Goal: Transaction & Acquisition: Purchase product/service

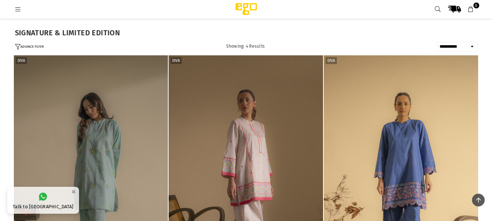
select select "**********"
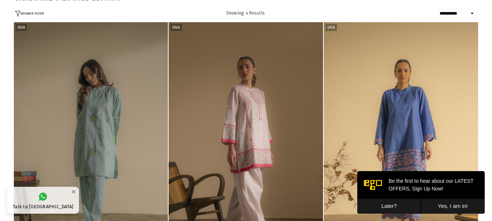
scroll to position [45, 0]
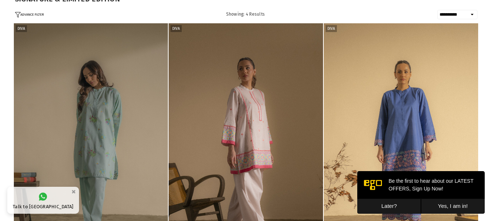
drag, startPoint x: 490, startPoint y: 55, endPoint x: 489, endPoint y: 90, distance: 35.3
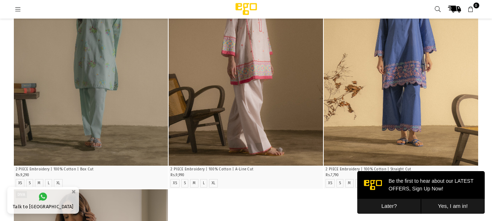
scroll to position [122, 0]
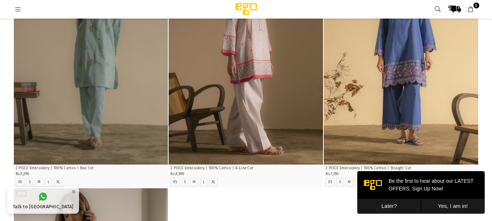
click at [396, 209] on button "Later?" at bounding box center [389, 206] width 64 height 15
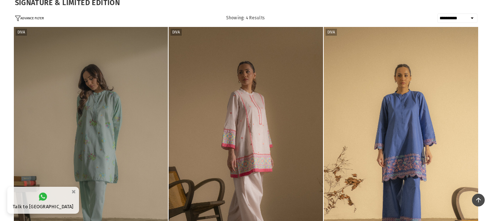
scroll to position [0, 0]
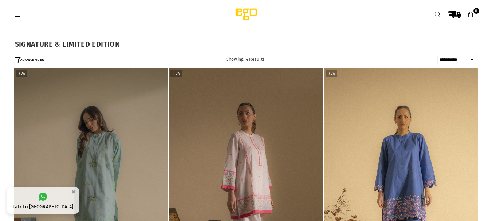
drag, startPoint x: 495, startPoint y: 165, endPoint x: 226, endPoint y: 30, distance: 300.8
click at [14, 13] on link at bounding box center [18, 14] width 13 height 5
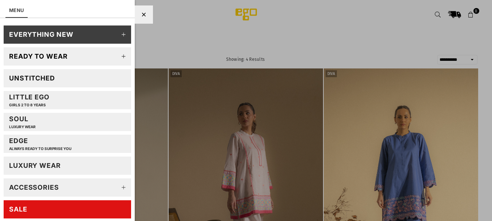
click at [118, 36] on icon at bounding box center [124, 34] width 15 height 15
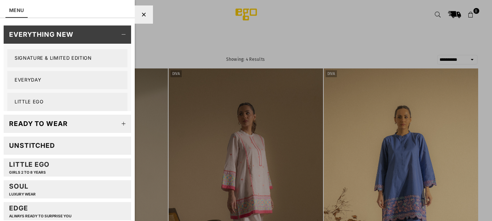
click at [54, 57] on link "Signature & Limited Edition" at bounding box center [67, 58] width 120 height 18
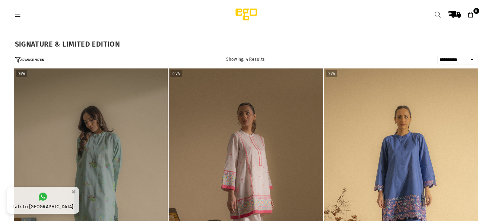
select select "**********"
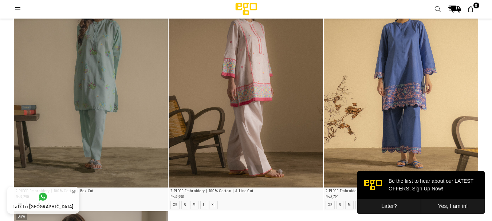
click at [402, 201] on button "Later?" at bounding box center [389, 206] width 64 height 15
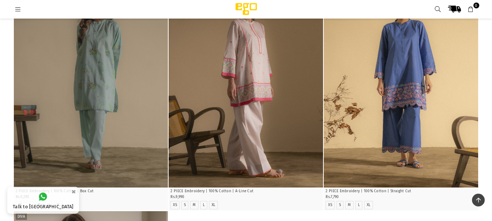
scroll to position [293, 0]
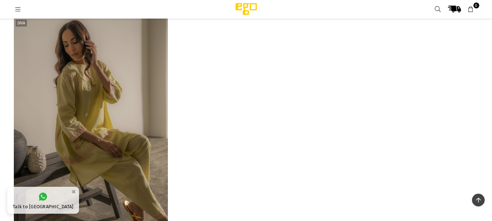
click at [162, 186] on img "1 / 5" at bounding box center [91, 134] width 154 height 232
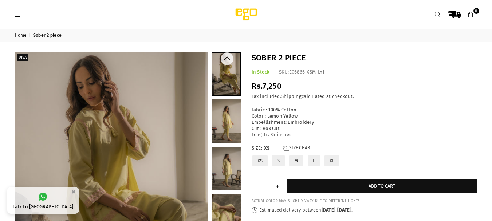
click at [235, 122] on link at bounding box center [226, 121] width 29 height 44
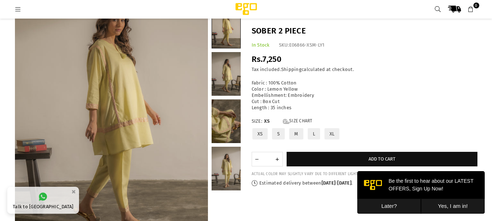
scroll to position [85, 0]
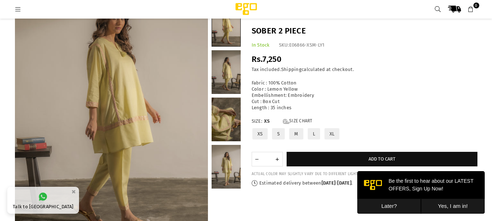
click at [384, 209] on button "Later?" at bounding box center [389, 206] width 64 height 15
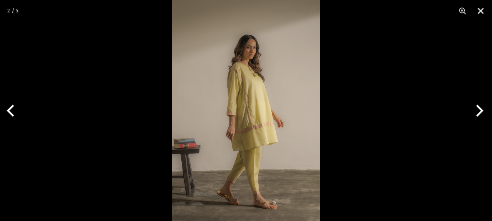
click at [223, 104] on img at bounding box center [246, 110] width 148 height 221
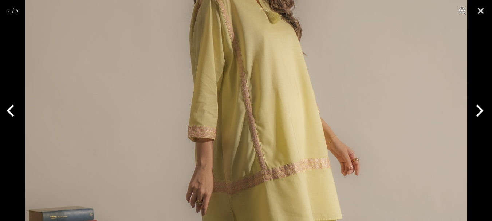
click at [306, 165] on img at bounding box center [246, 123] width 442 height 663
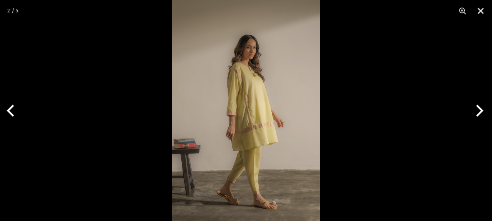
click at [306, 165] on img at bounding box center [246, 110] width 148 height 221
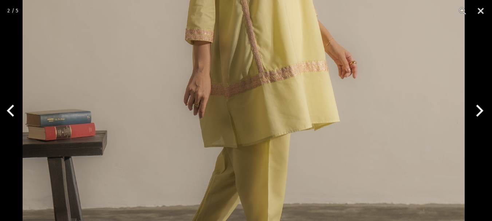
click at [295, 218] on img at bounding box center [244, 26] width 442 height 663
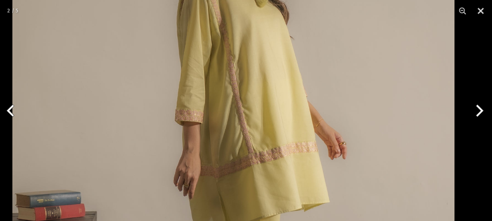
click at [254, 97] on img at bounding box center [233, 107] width 442 height 663
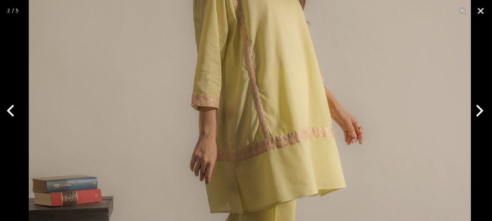
click at [296, 154] on img at bounding box center [250, 92] width 442 height 663
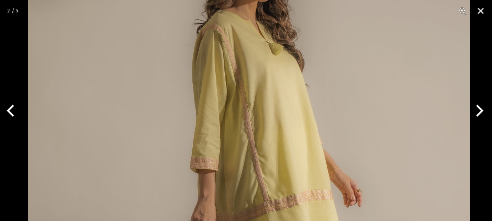
click at [308, 221] on img at bounding box center [249, 155] width 442 height 663
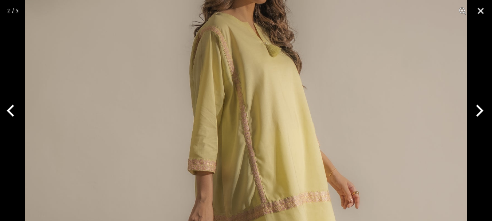
click at [480, 113] on button "Next" at bounding box center [478, 111] width 27 height 36
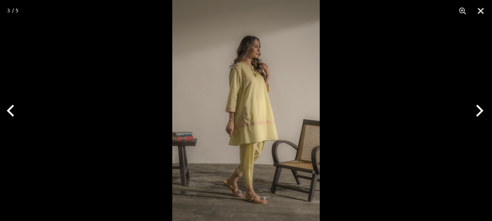
click at [480, 113] on button "Next" at bounding box center [478, 111] width 27 height 36
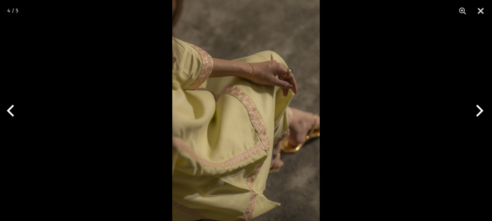
click at [219, 144] on img at bounding box center [246, 110] width 148 height 221
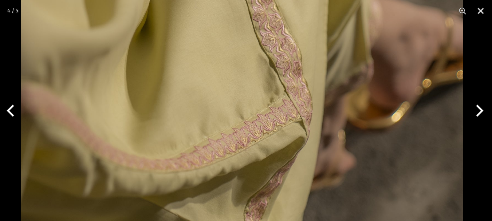
click at [228, 107] on img at bounding box center [242, 2] width 442 height 663
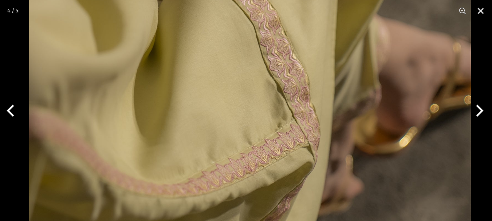
click at [232, 185] on img at bounding box center [250, 27] width 442 height 663
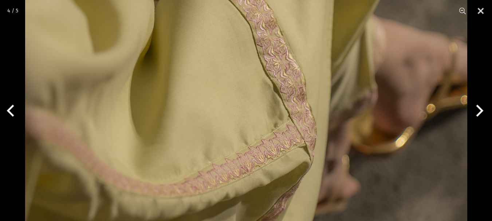
click at [480, 105] on button "Next" at bounding box center [478, 111] width 27 height 36
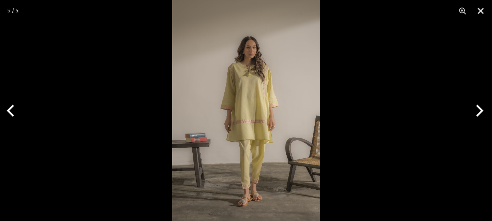
click at [480, 105] on button "Next" at bounding box center [478, 111] width 27 height 36
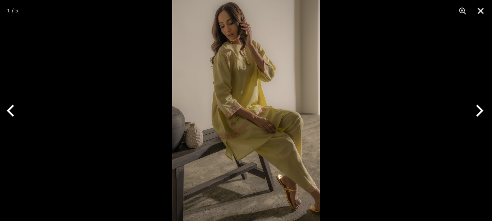
click at [480, 105] on button "Next" at bounding box center [478, 111] width 27 height 36
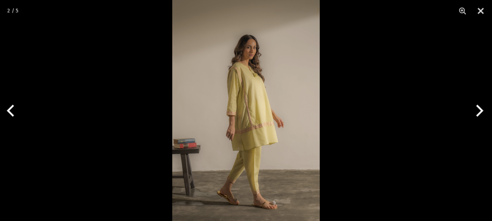
click at [480, 105] on button "Next" at bounding box center [478, 111] width 27 height 36
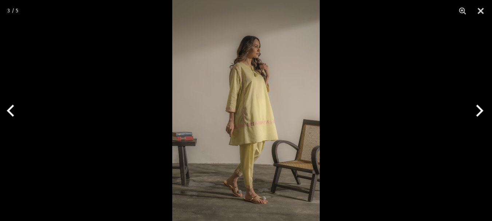
click at [480, 105] on button "Next" at bounding box center [478, 111] width 27 height 36
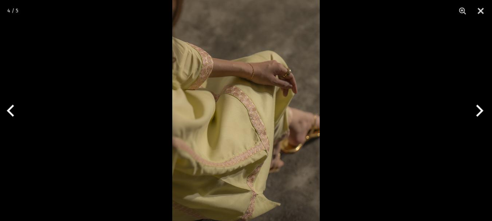
click at [272, 91] on img at bounding box center [246, 110] width 148 height 221
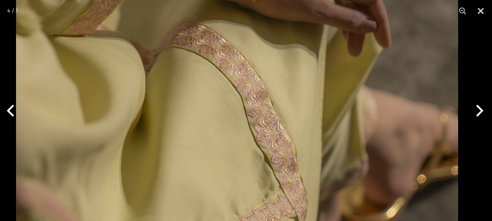
click at [249, 75] on img at bounding box center [237, 98] width 442 height 663
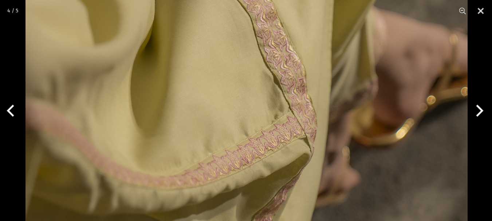
click at [278, 166] on img at bounding box center [246, 18] width 442 height 663
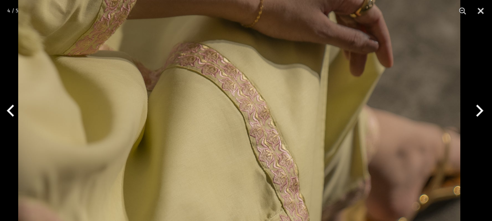
click at [260, 102] on img at bounding box center [239, 118] width 442 height 663
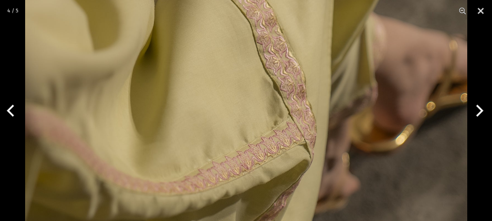
click at [258, 103] on img at bounding box center [246, 25] width 442 height 663
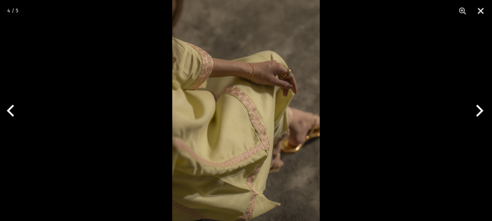
click at [258, 103] on img at bounding box center [246, 110] width 148 height 221
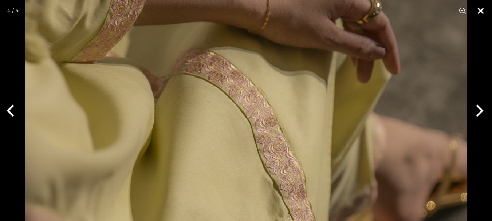
click at [482, 7] on button "Close" at bounding box center [481, 11] width 18 height 22
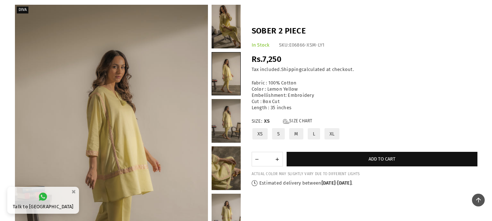
scroll to position [0, 0]
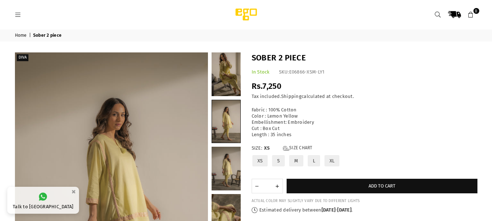
click at [21, 16] on icon at bounding box center [18, 15] width 7 height 7
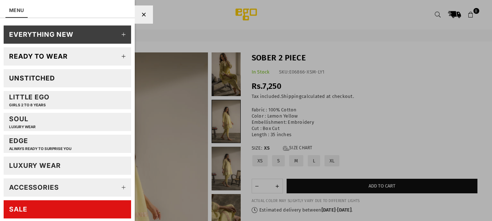
click at [45, 52] on div "Ready to wear" at bounding box center [38, 56] width 59 height 8
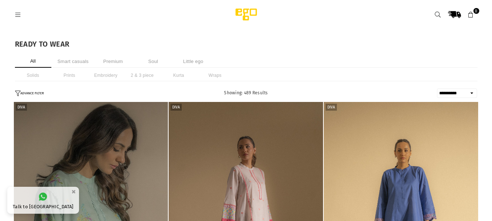
select select "**********"
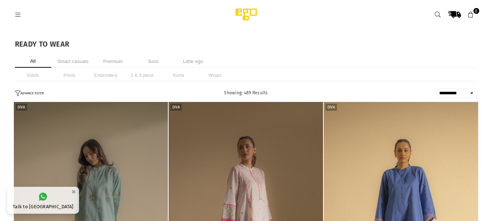
click at [32, 90] on button "ADVANCE FILTER" at bounding box center [29, 93] width 29 height 6
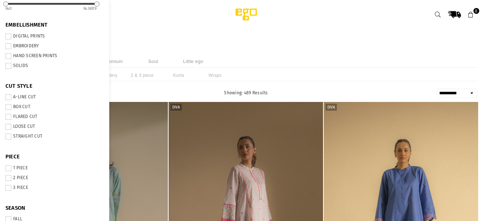
scroll to position [169, 0]
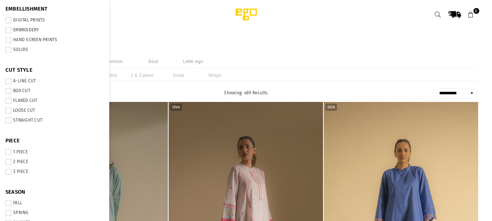
click at [134, 198] on img "1 / 4" at bounding box center [91, 218] width 154 height 232
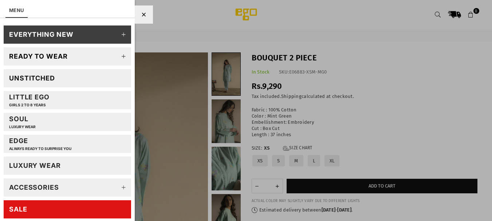
click at [61, 58] on div "Ready to wear" at bounding box center [38, 56] width 59 height 8
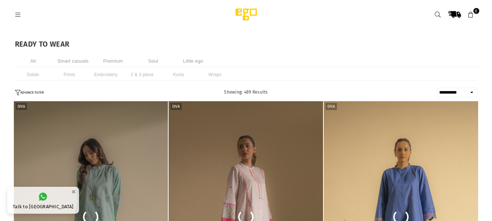
select select "**********"
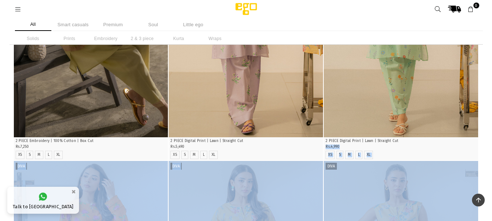
drag, startPoint x: 481, startPoint y: 139, endPoint x: 497, endPoint y: 180, distance: 44.3
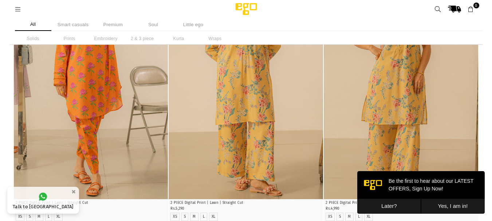
click at [488, 22] on div "All Smart casuals Premium Soul Little ego Solids Prints Embroidery 2 & 3 piece …" at bounding box center [246, 31] width 492 height 27
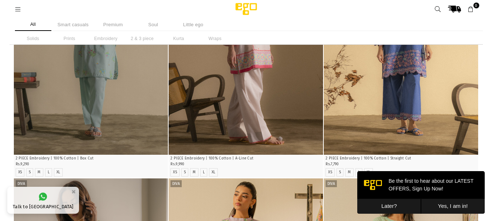
scroll to position [3, 0]
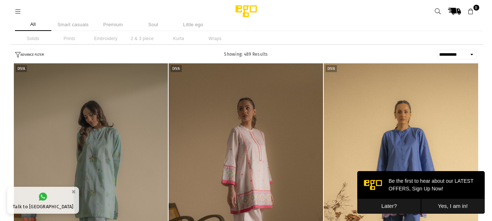
click at [29, 55] on button "ADVANCE FILTER" at bounding box center [29, 55] width 29 height 6
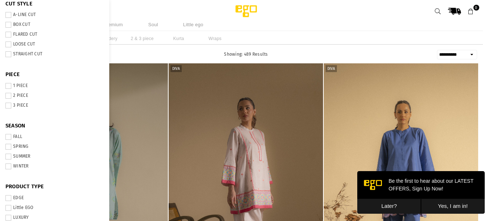
scroll to position [240, 0]
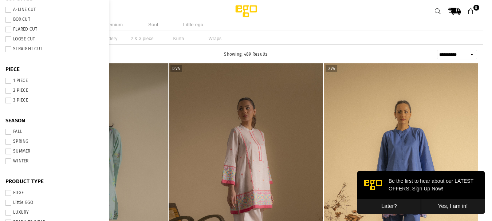
click at [12, 161] on label "WINTER" at bounding box center [54, 161] width 98 height 6
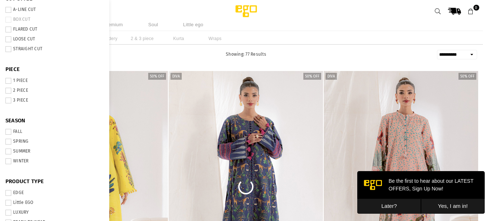
click at [10, 133] on span at bounding box center [8, 132] width 6 height 6
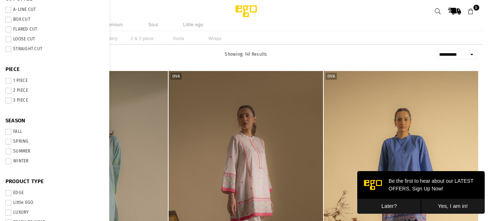
click at [166, 8] on div at bounding box center [115, 11] width 200 height 13
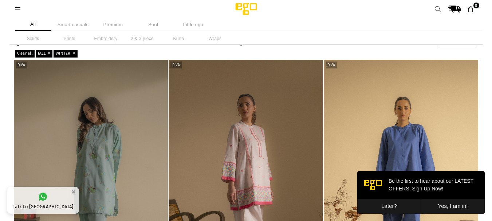
scroll to position [408, 0]
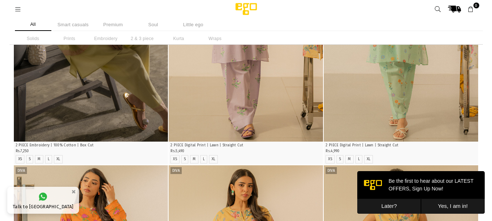
click at [409, 202] on button "Later?" at bounding box center [389, 206] width 64 height 15
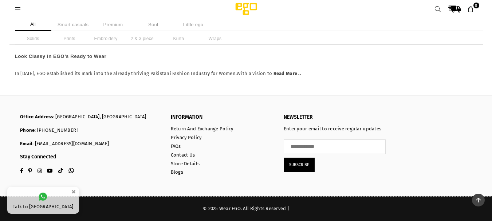
scroll to position [11439, 0]
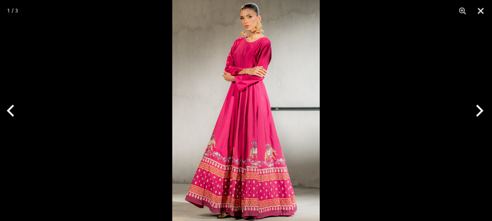
click at [302, 38] on img at bounding box center [246, 110] width 148 height 221
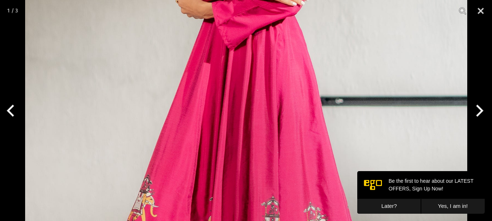
click at [345, 140] on img at bounding box center [246, 105] width 442 height 663
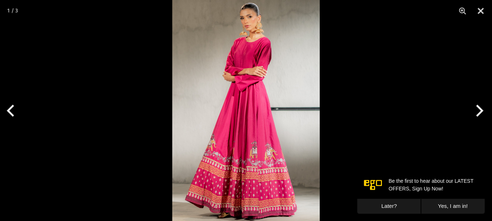
click at [471, 107] on button "Next" at bounding box center [478, 111] width 27 height 36
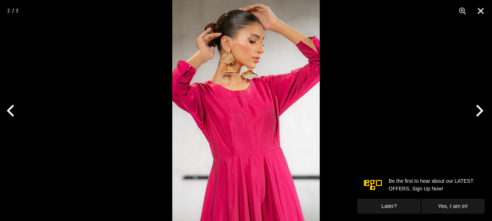
click at [471, 107] on button "Next" at bounding box center [478, 111] width 27 height 36
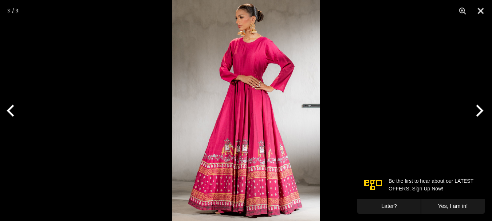
click at [471, 107] on button "Next" at bounding box center [478, 111] width 27 height 36
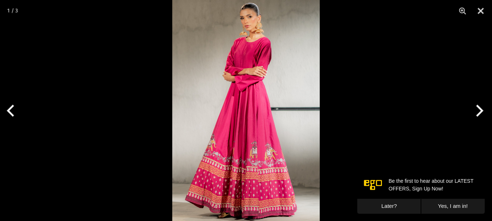
click at [277, 28] on img at bounding box center [246, 110] width 148 height 221
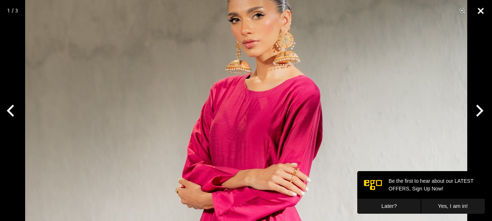
click at [477, 9] on button "Close" at bounding box center [481, 11] width 18 height 22
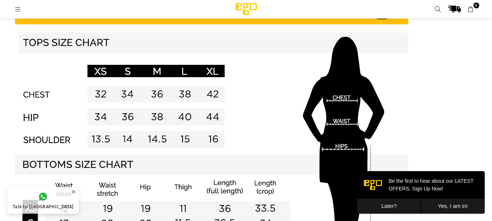
click at [492, 176] on html "Ego .st0 { fill: #000000; } 0 MENU EVERYTHING NEW Signature & Limited Edition E…" at bounding box center [246, 133] width 492 height 1076
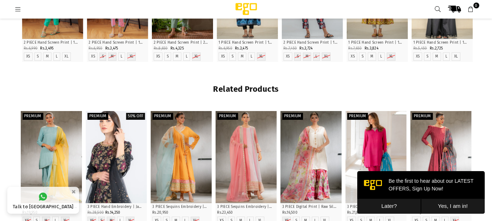
scroll to position [598, 0]
